Goal: Check status: Check status

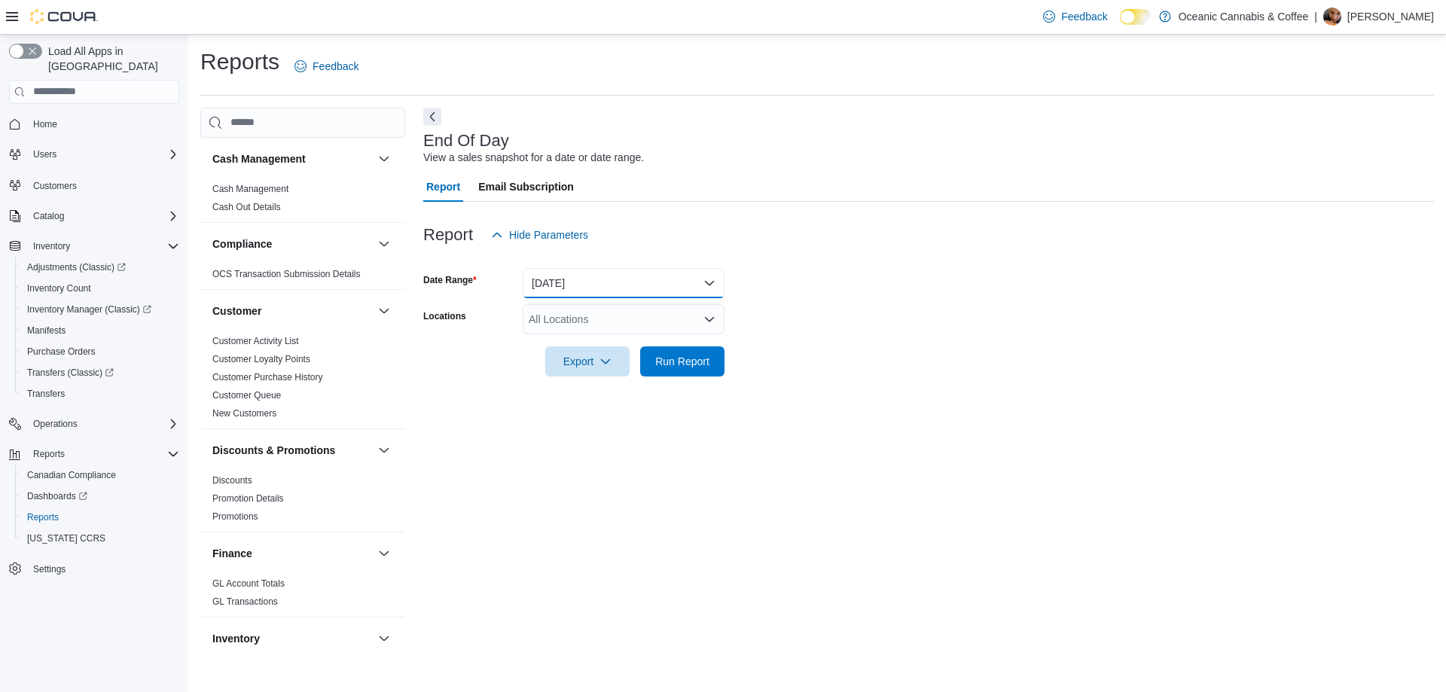
click at [621, 288] on button "[DATE]" at bounding box center [624, 283] width 202 height 30
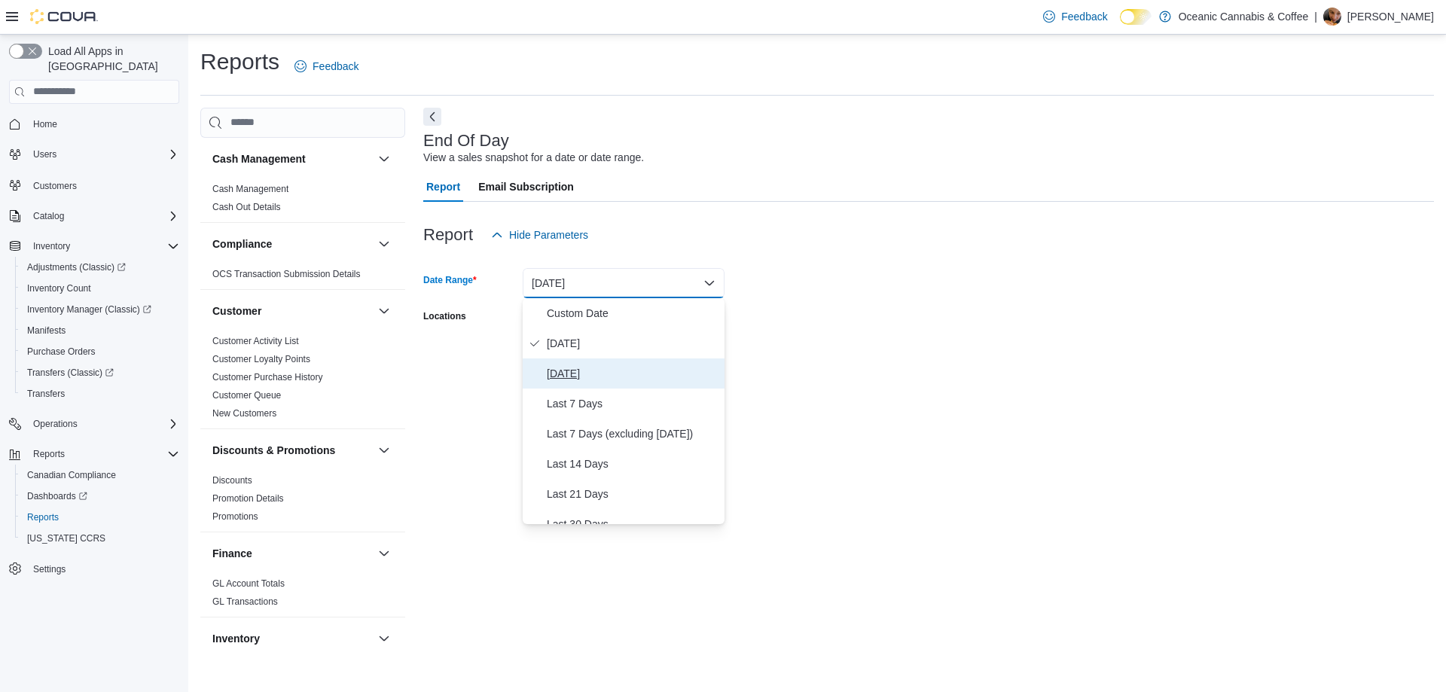
click at [586, 372] on span "[DATE]" at bounding box center [633, 374] width 172 height 18
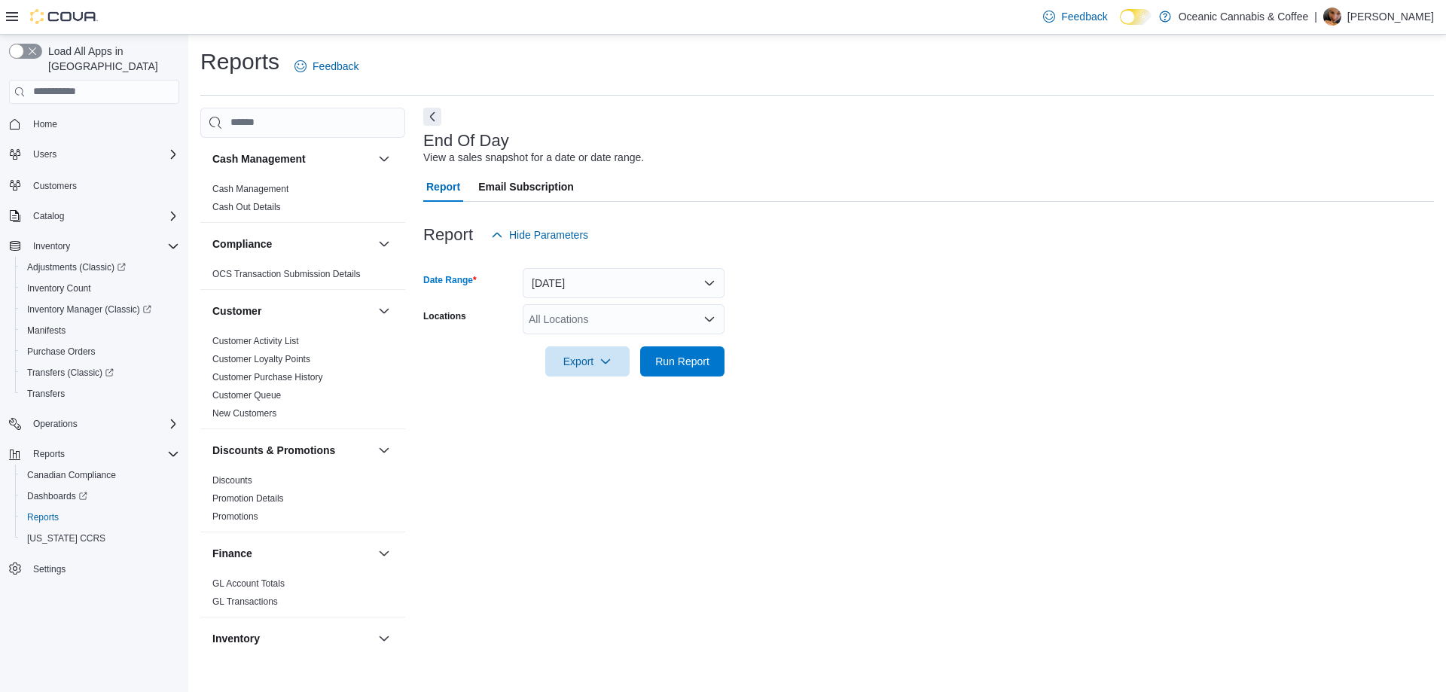
click at [594, 322] on div "All Locations" at bounding box center [624, 319] width 202 height 30
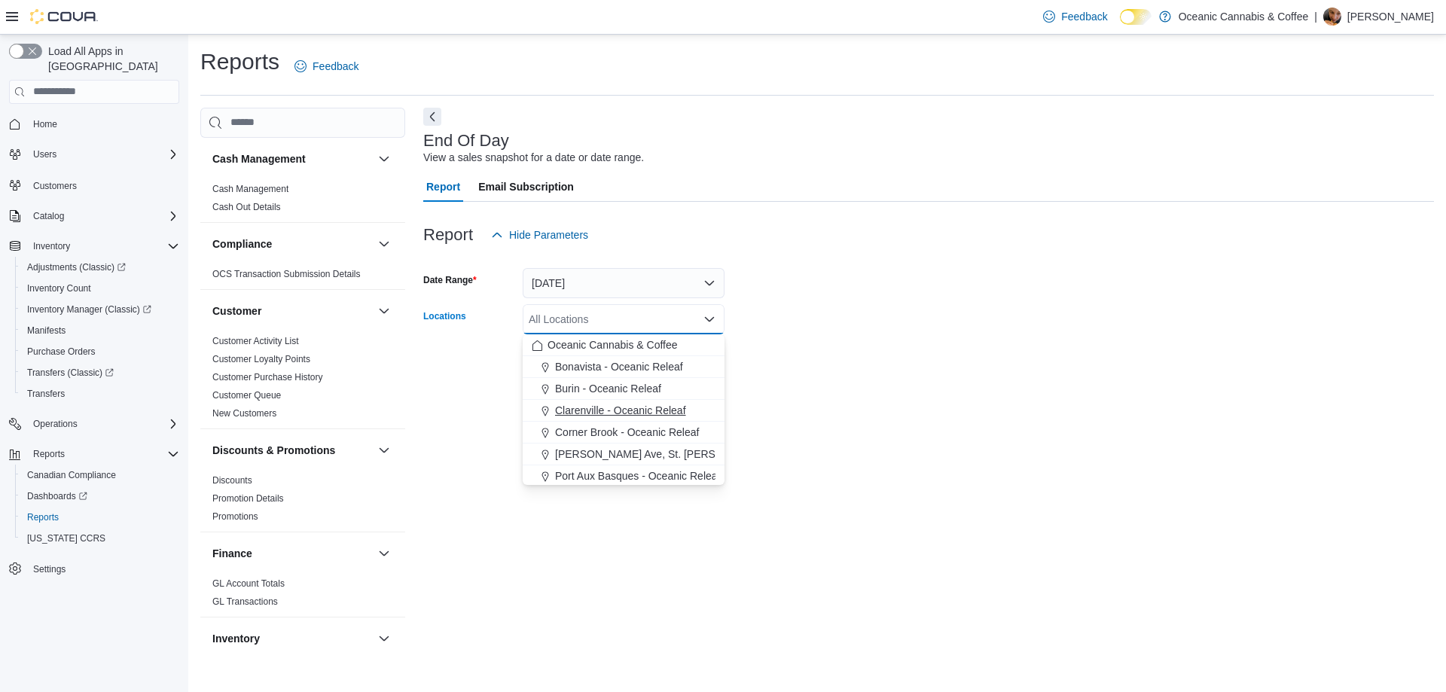
drag, startPoint x: 591, startPoint y: 429, endPoint x: 605, endPoint y: 419, distance: 16.7
click at [592, 429] on span "Corner Brook - Oceanic Releaf" at bounding box center [627, 432] width 144 height 15
click at [964, 355] on form "Date Range [DATE] Locations [GEOGRAPHIC_DATA] - [GEOGRAPHIC_DATA] Releaf Combo …" at bounding box center [928, 313] width 1011 height 127
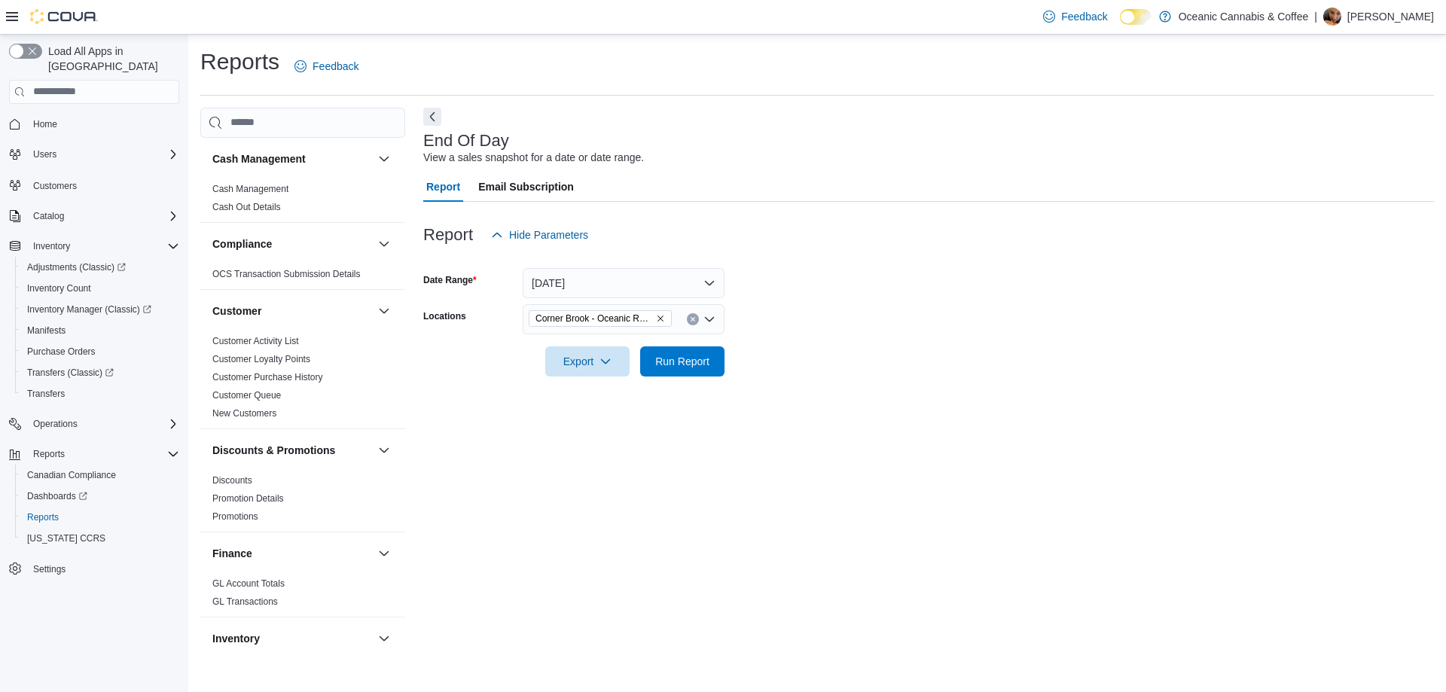
click at [728, 358] on form "Date Range [DATE] Locations [GEOGRAPHIC_DATA] - Oceanic Releaf Export Run Report" at bounding box center [928, 313] width 1011 height 127
click at [715, 359] on span "Run Report" at bounding box center [682, 361] width 66 height 30
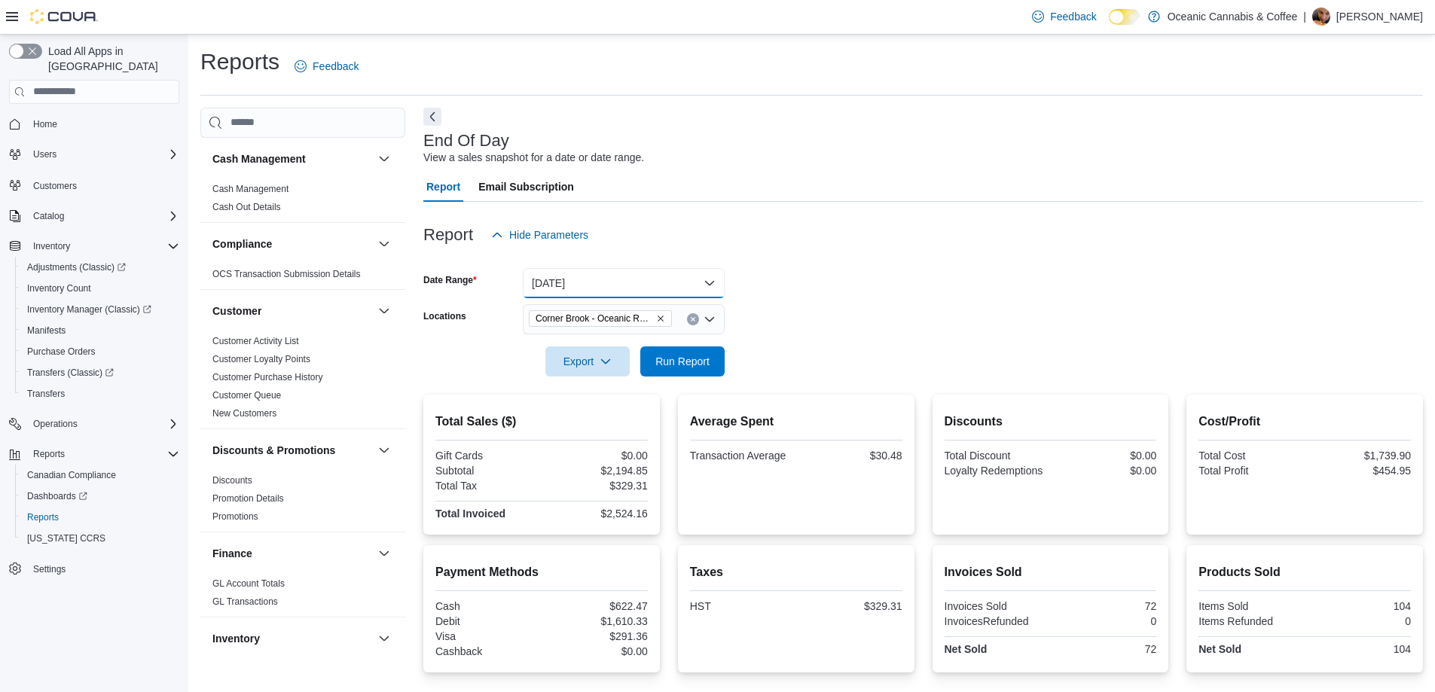
click at [645, 278] on button "[DATE]" at bounding box center [624, 283] width 202 height 30
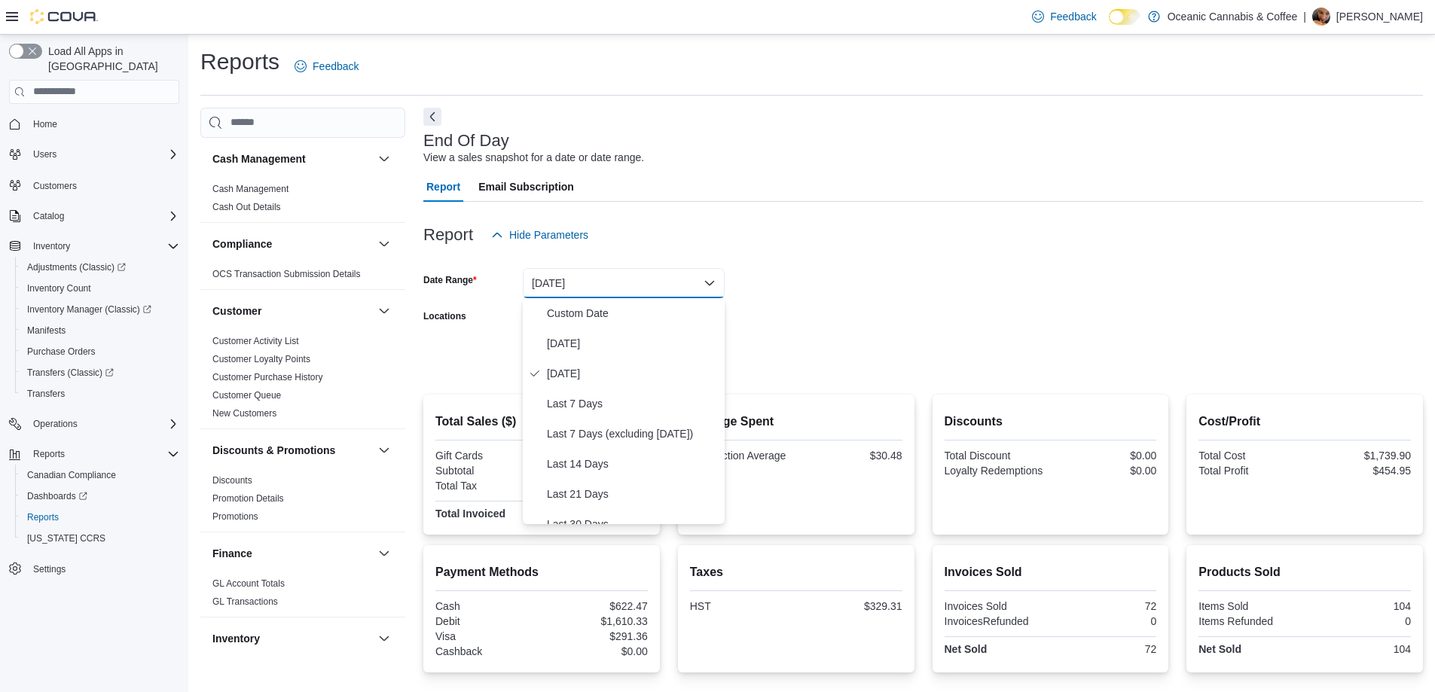
click at [670, 229] on div "Report Hide Parameters" at bounding box center [922, 235] width 999 height 30
